Goal: Information Seeking & Learning: Stay updated

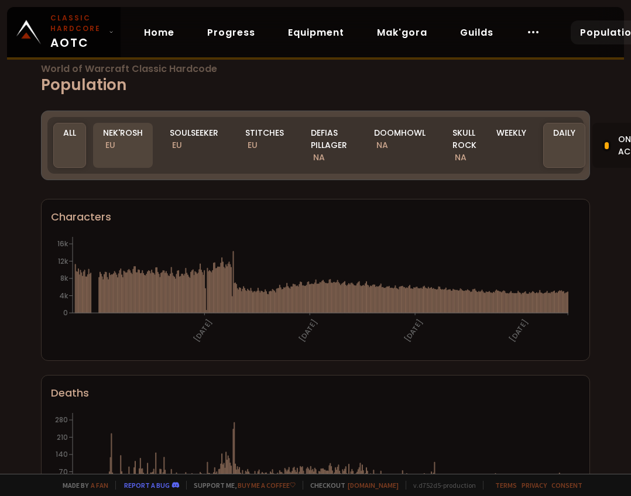
click at [111, 149] on span "EU" at bounding box center [110, 145] width 10 height 12
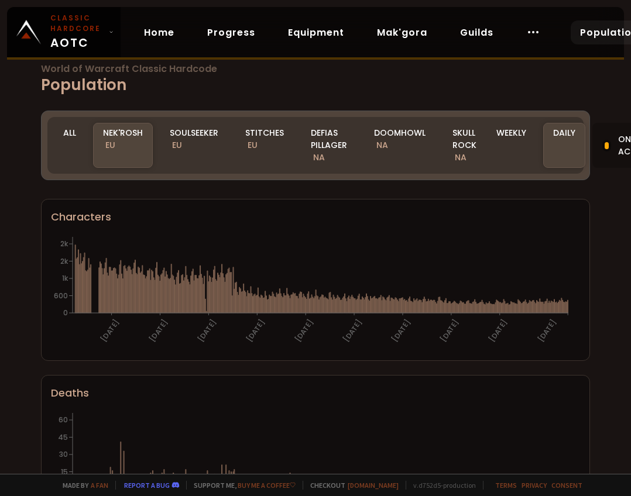
click at [555, 132] on div "Daily" at bounding box center [564, 145] width 42 height 45
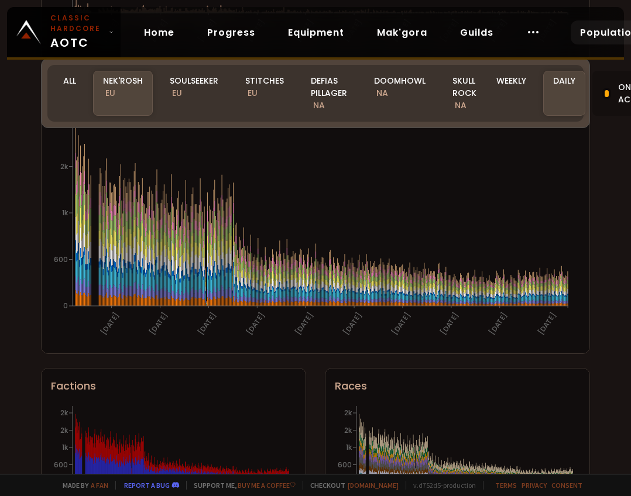
scroll to position [698, 0]
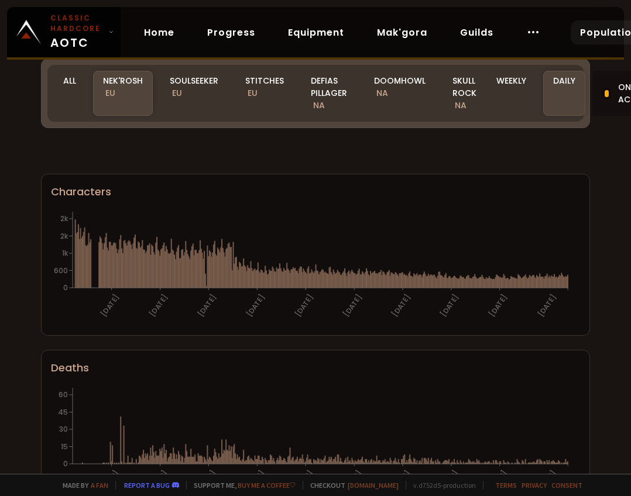
scroll to position [698, 0]
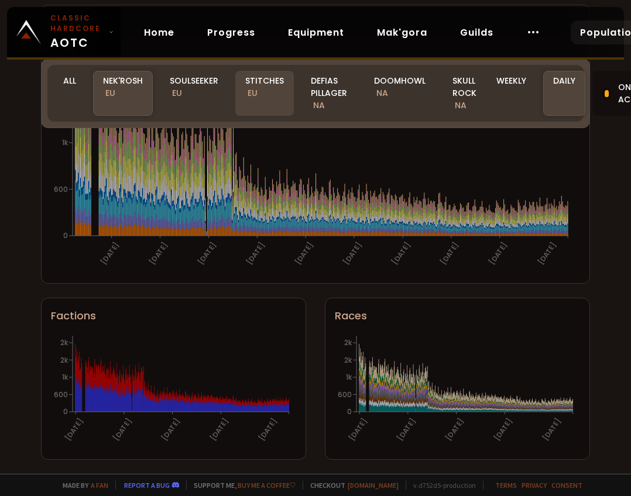
click at [272, 94] on div "Stitches EU" at bounding box center [264, 93] width 59 height 45
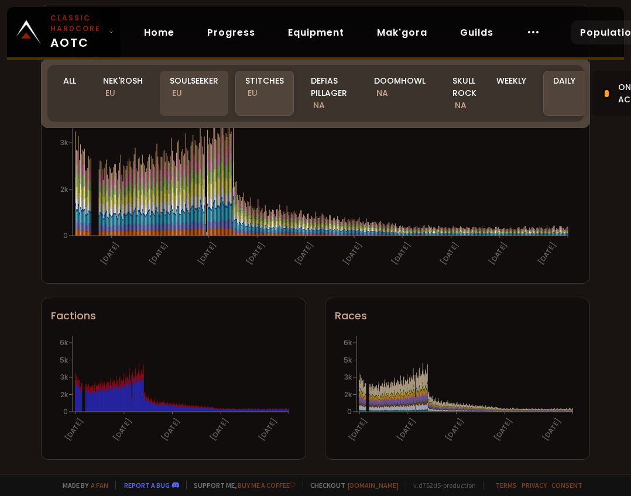
click at [185, 87] on div "Soulseeker EU" at bounding box center [194, 93] width 68 height 45
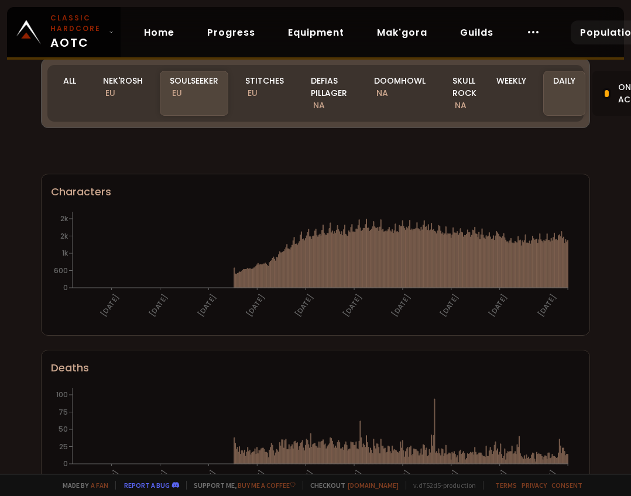
scroll to position [698, 0]
